Goal: Information Seeking & Learning: Understand process/instructions

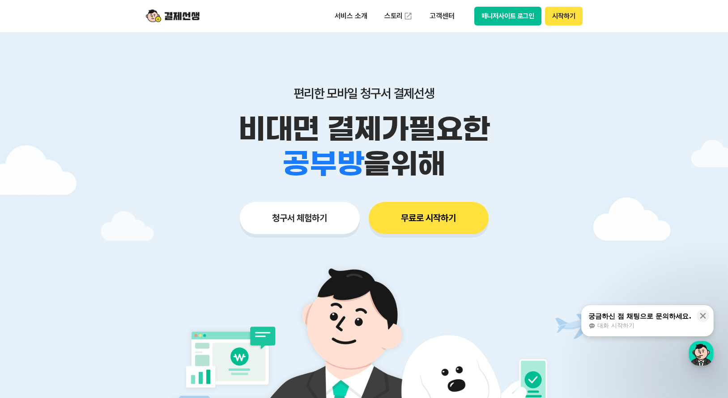
click at [309, 226] on button "청구서 체험하기" at bounding box center [300, 218] width 120 height 32
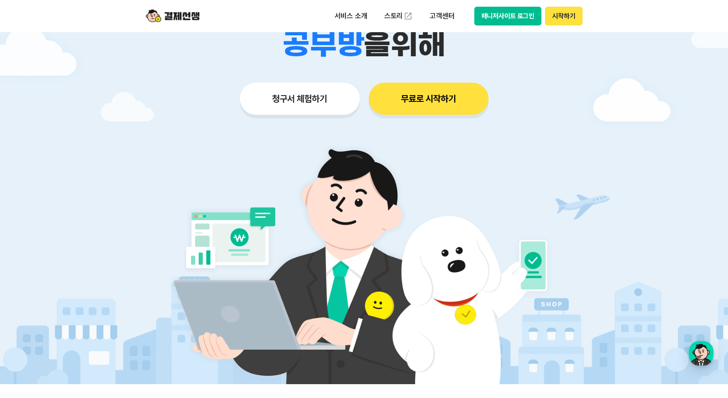
scroll to position [119, 0]
click at [430, 95] on button "무료로 시작하기" at bounding box center [429, 99] width 120 height 32
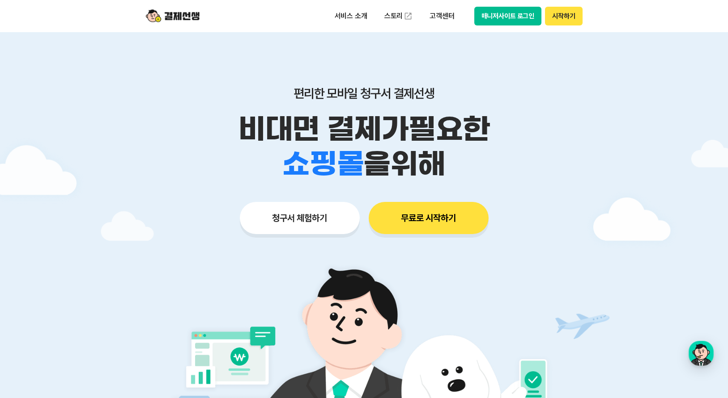
scroll to position [0, 0]
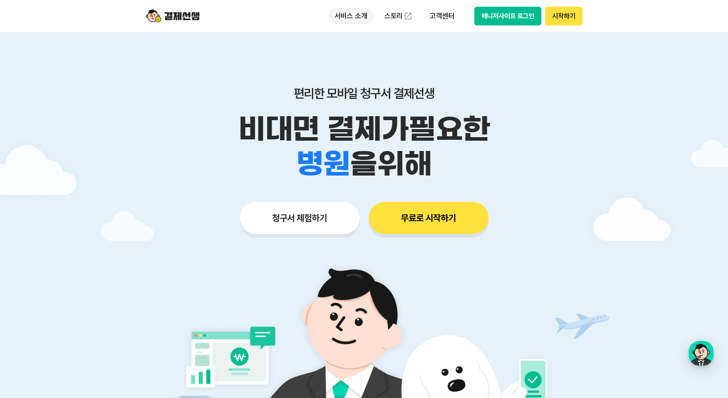
click at [356, 13] on p "서비스 소개" at bounding box center [350, 16] width 45 height 16
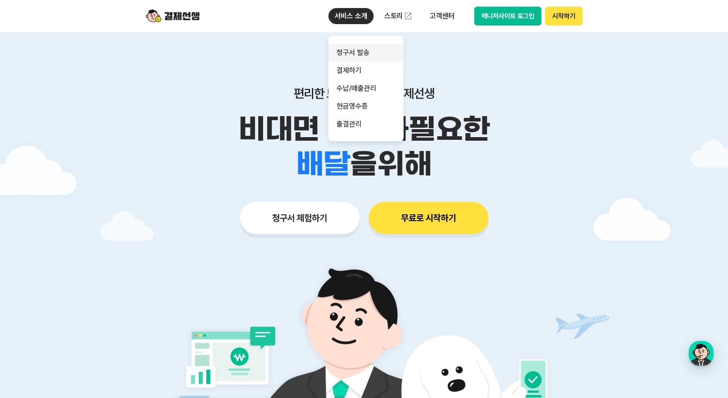
click at [364, 56] on link "청구서 발송" at bounding box center [365, 53] width 75 height 18
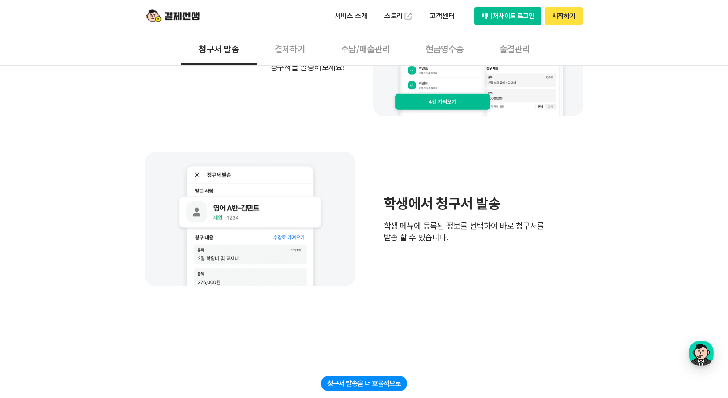
scroll to position [598, 0]
drag, startPoint x: 727, startPoint y: 115, endPoint x: 731, endPoint y: 118, distance: 5.1
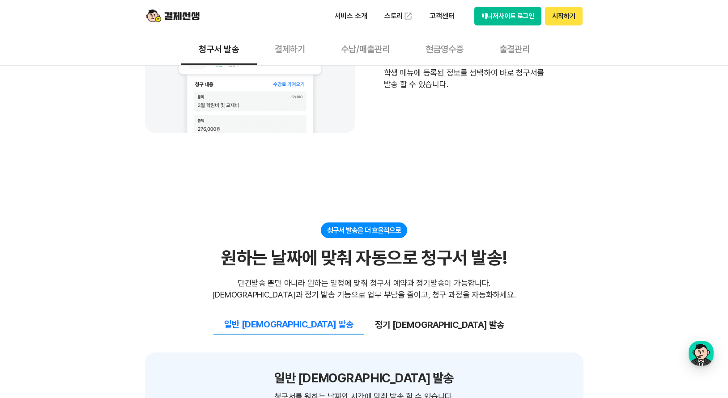
scroll to position [0, 0]
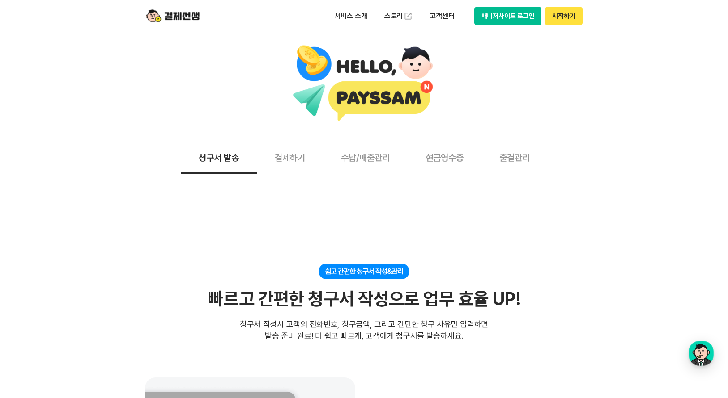
click at [217, 156] on button "청구서 발송" at bounding box center [219, 157] width 76 height 33
click at [221, 161] on button "청구서 발송" at bounding box center [219, 157] width 76 height 33
click at [364, 282] on div "쉽고 간편한 청구서 작성&관리 빠르고 간편한 청구서 작성으로 업무 효율 UP! 빠르고 간편한 청구서 작성으로 업무 효율 UP! 청구서 작성시 …" at bounding box center [364, 303] width 438 height 78
click at [363, 278] on div "쉽고 간편한 청구서 작성&관리" at bounding box center [363, 272] width 91 height 16
drag, startPoint x: 366, startPoint y: 271, endPoint x: 373, endPoint y: 269, distance: 7.3
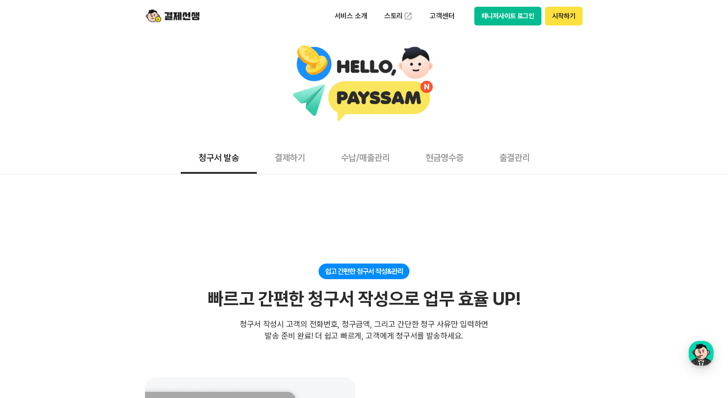
click at [367, 270] on div "쉽고 간편한 청구서 작성&관리" at bounding box center [363, 272] width 91 height 16
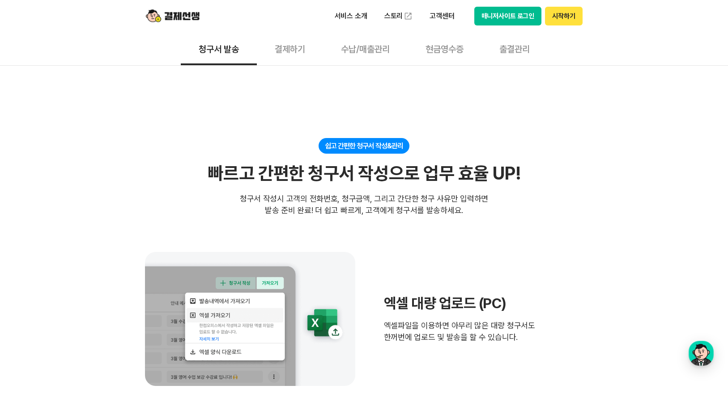
scroll to position [119, 0]
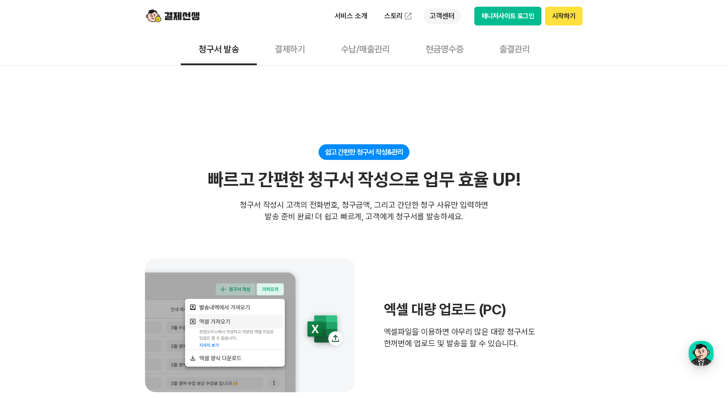
click at [454, 17] on p "고객센터" at bounding box center [441, 16] width 37 height 16
click at [453, 52] on link "자주 묻는 질문" at bounding box center [460, 53] width 75 height 18
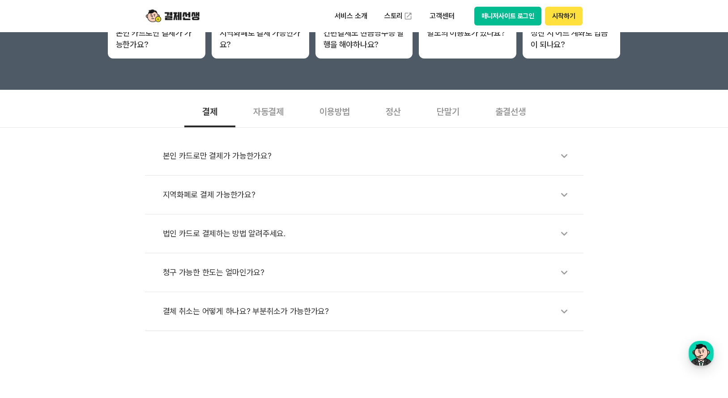
scroll to position [239, 0]
click at [338, 113] on div "이용방법" at bounding box center [334, 110] width 66 height 33
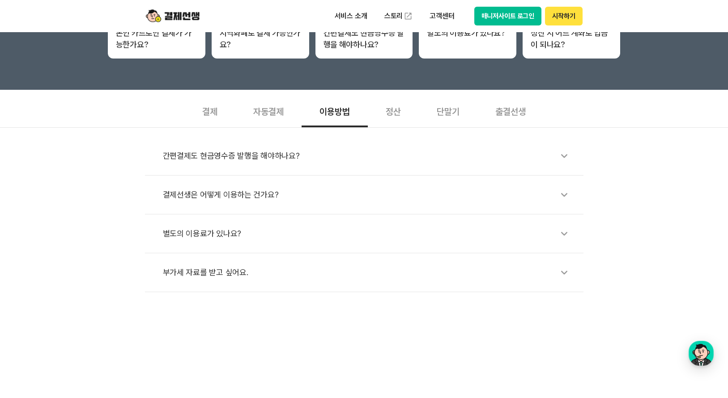
click at [526, 116] on div "출결선생" at bounding box center [510, 110] width 66 height 33
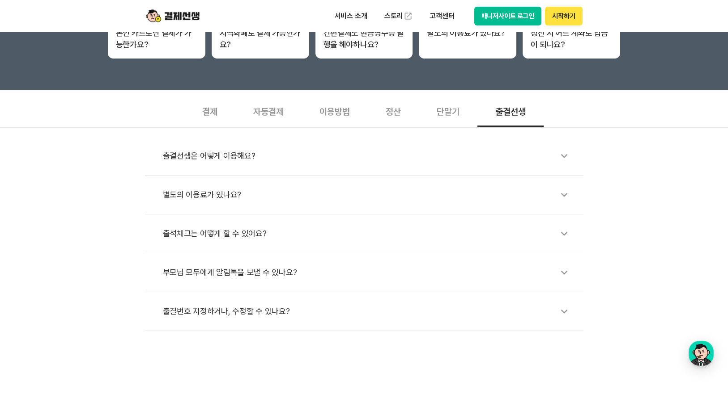
click at [479, 116] on div "출결선생" at bounding box center [510, 110] width 66 height 33
click at [478, 116] on div "출결선생" at bounding box center [510, 110] width 66 height 33
click at [446, 112] on div "단말기" at bounding box center [448, 110] width 59 height 33
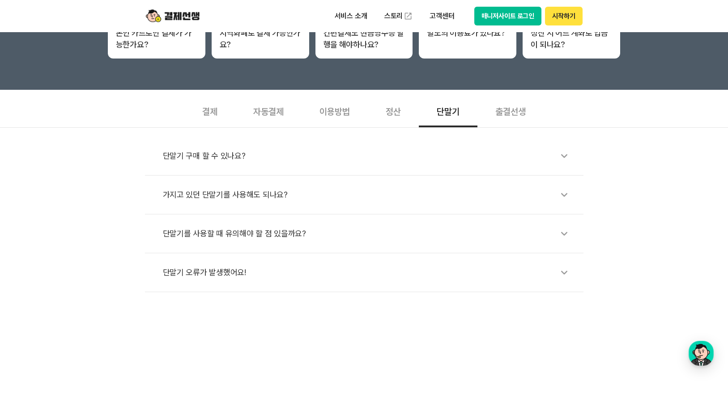
click at [403, 110] on div "정산" at bounding box center [393, 110] width 51 height 33
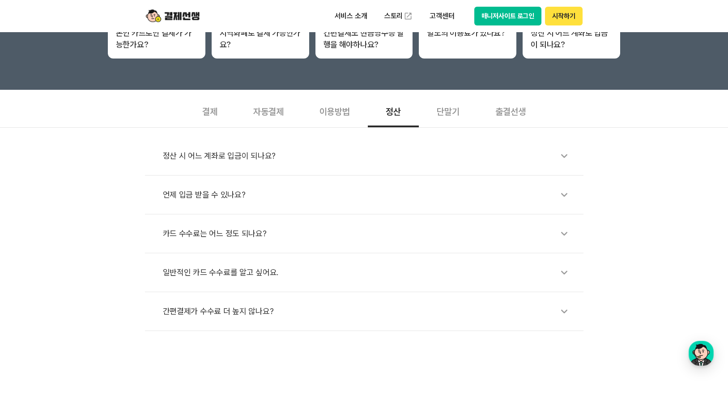
click at [313, 112] on div "이용방법" at bounding box center [334, 110] width 66 height 33
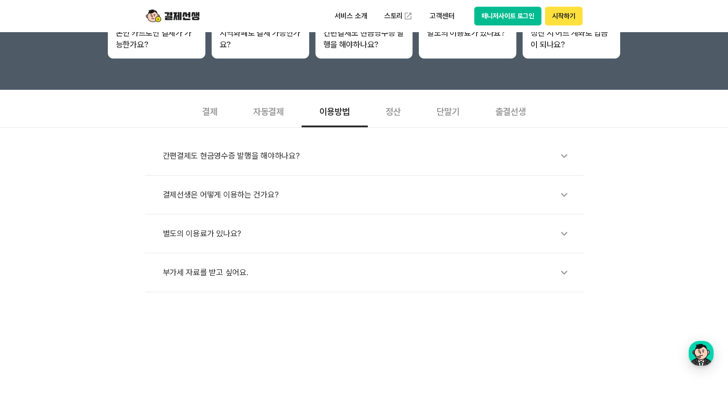
click at [250, 191] on div "결제선생은 어떻게 이용하는 건가요?" at bounding box center [368, 195] width 411 height 21
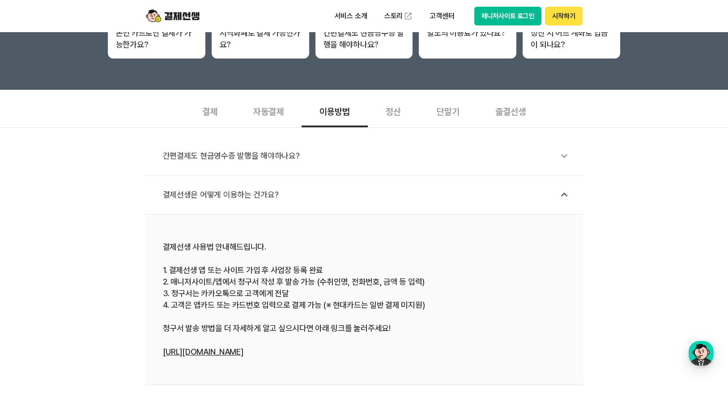
click at [196, 349] on link "[URL][DOMAIN_NAME]" at bounding box center [203, 352] width 81 height 9
